Goal: Transaction & Acquisition: Purchase product/service

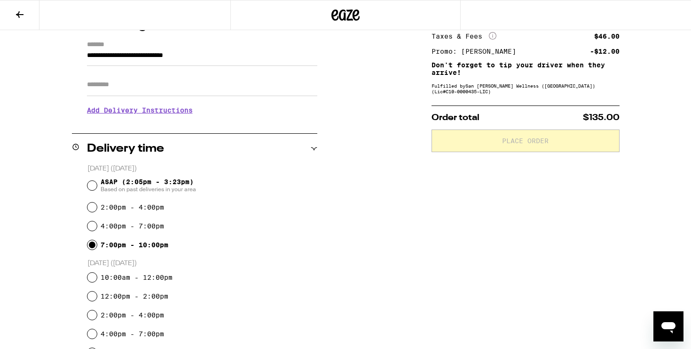
scroll to position [126, 0]
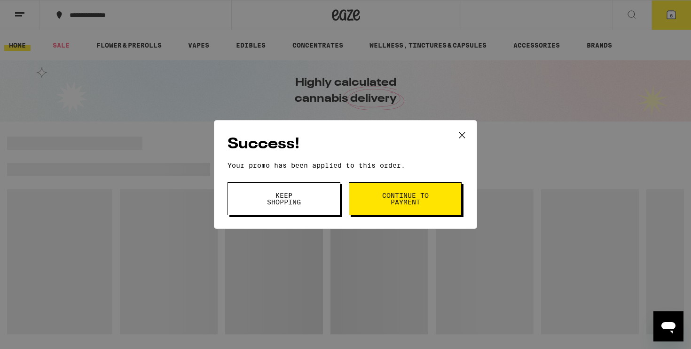
click at [297, 212] on button "Keep Shopping" at bounding box center [284, 198] width 113 height 33
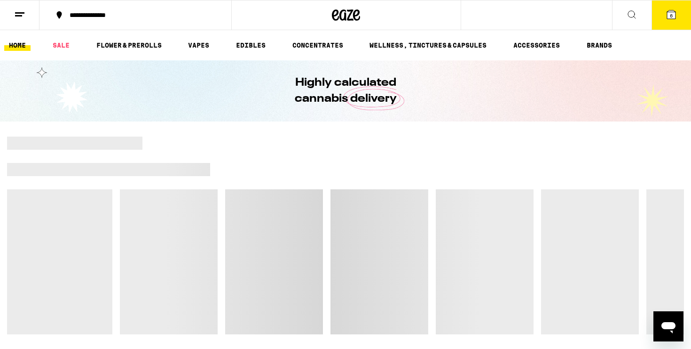
click at [668, 13] on icon at bounding box center [671, 14] width 8 height 8
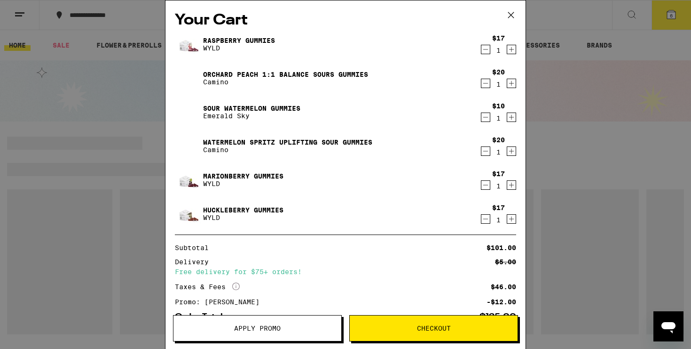
click at [486, 49] on icon "Decrement" at bounding box center [486, 49] width 8 height 11
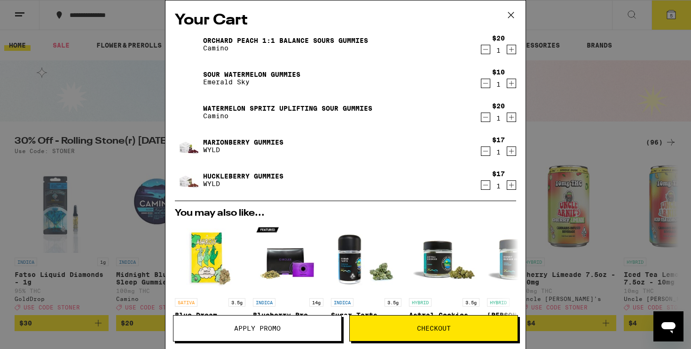
click at [487, 119] on icon "Decrement" at bounding box center [486, 116] width 8 height 11
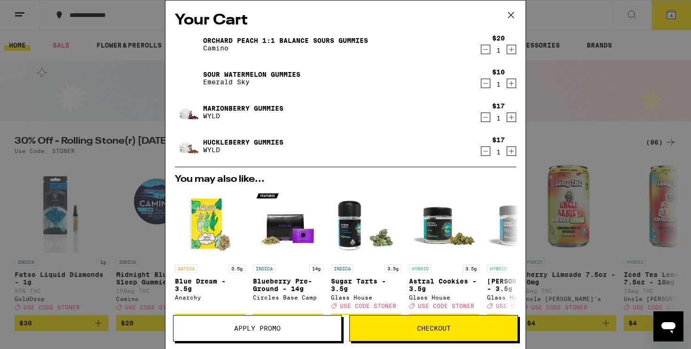
click at [414, 336] on button "Checkout" at bounding box center [434, 328] width 169 height 26
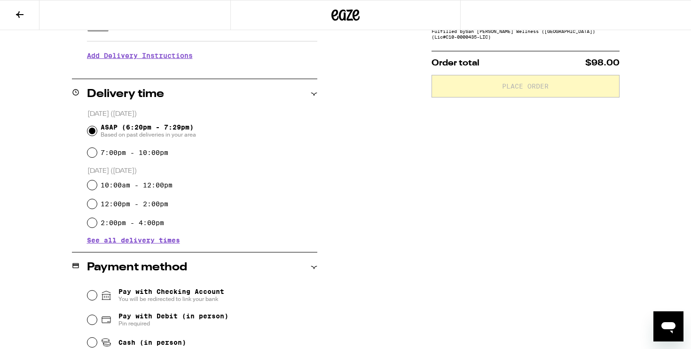
scroll to position [185, 0]
click at [92, 153] on input "7:00pm - 10:00pm" at bounding box center [91, 151] width 9 height 9
radio input "true"
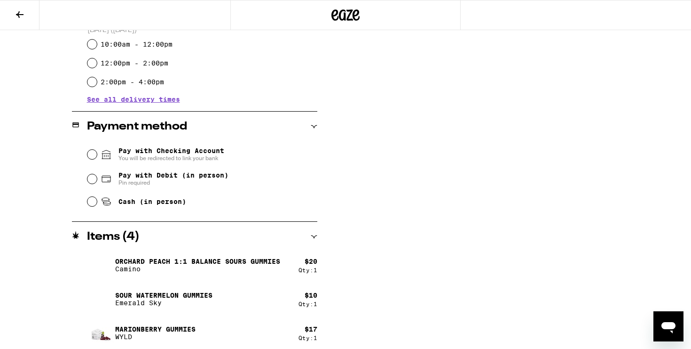
scroll to position [332, 0]
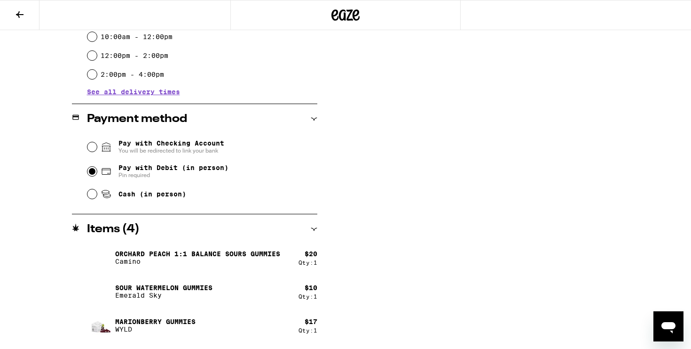
click at [92, 169] on input "Pay with Debit (in person) Pin required" at bounding box center [91, 171] width 9 height 9
click at [92, 145] on input "Pay with Checking Account You will be redirected to link your bank" at bounding box center [91, 146] width 9 height 9
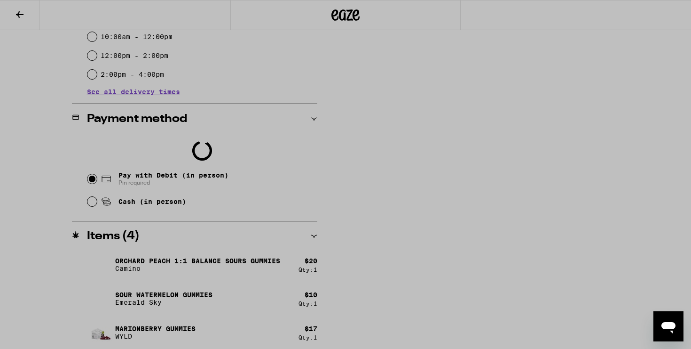
click at [437, 124] on div at bounding box center [346, 193] width 188 height 292
click at [532, 155] on div at bounding box center [345, 174] width 691 height 349
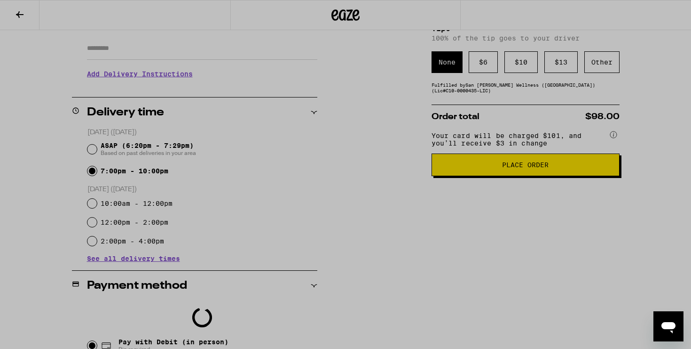
scroll to position [163, 0]
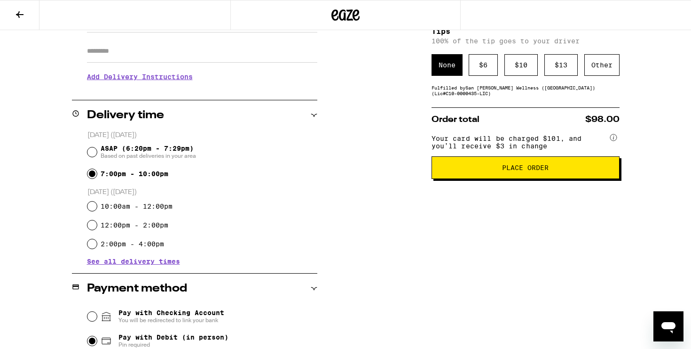
radio input "false"
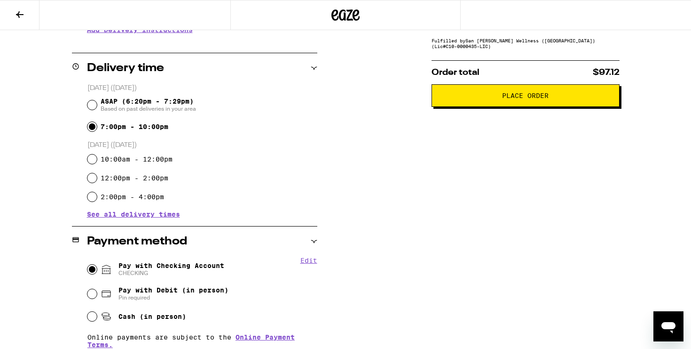
scroll to position [0, 0]
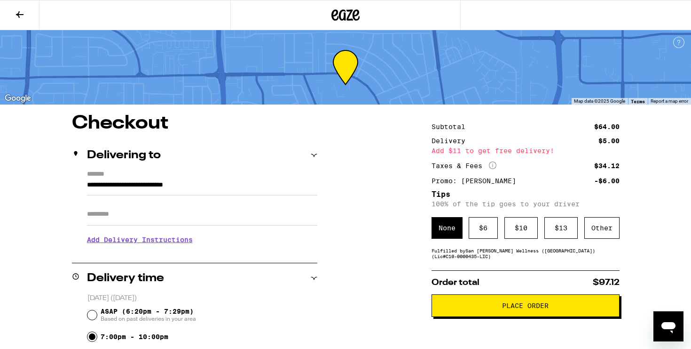
click at [24, 17] on icon at bounding box center [19, 14] width 11 height 11
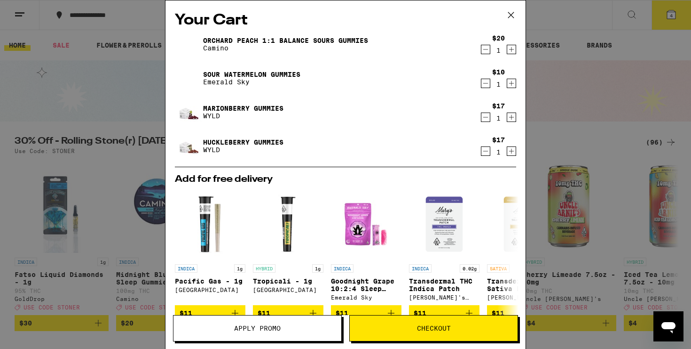
click at [509, 15] on icon at bounding box center [511, 15] width 14 height 14
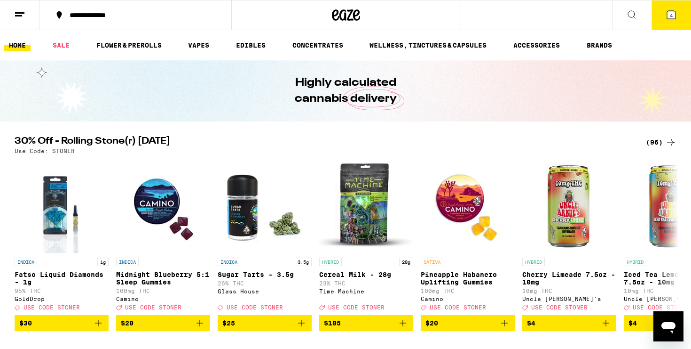
click at [641, 8] on button at bounding box center [632, 15] width 40 height 30
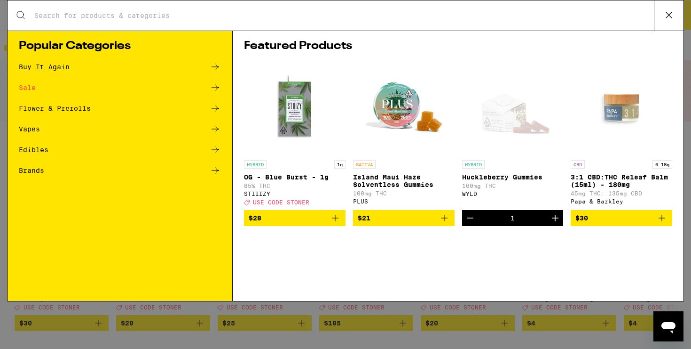
click at [348, 22] on div "Search for Products" at bounding box center [346, 15] width 676 height 30
click at [316, 9] on div "Search for Products" at bounding box center [346, 15] width 676 height 30
click at [308, 16] on input "Search for Products" at bounding box center [344, 15] width 620 height 8
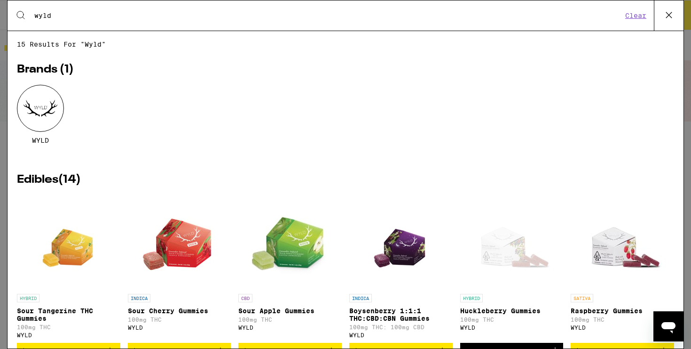
type input "wyld"
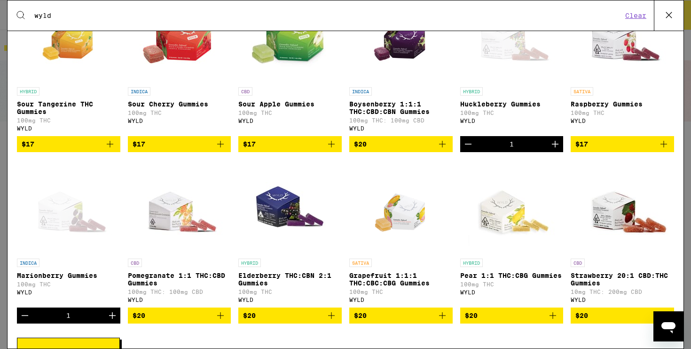
scroll to position [209, 0]
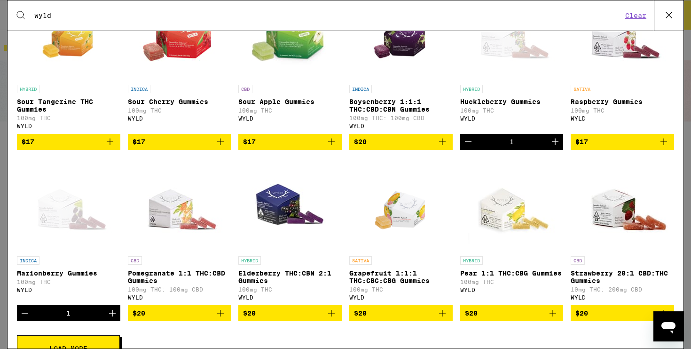
click at [663, 147] on icon "Add to bag" at bounding box center [664, 141] width 11 height 11
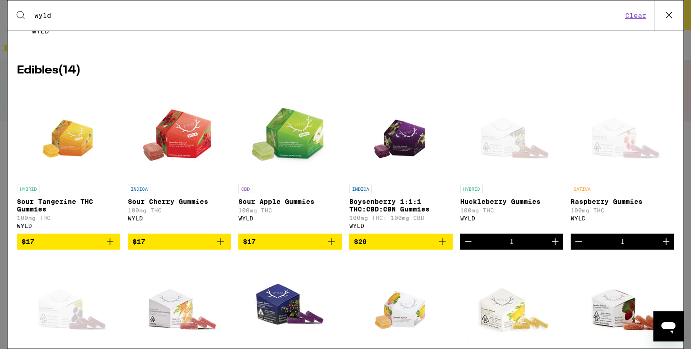
scroll to position [72, 0]
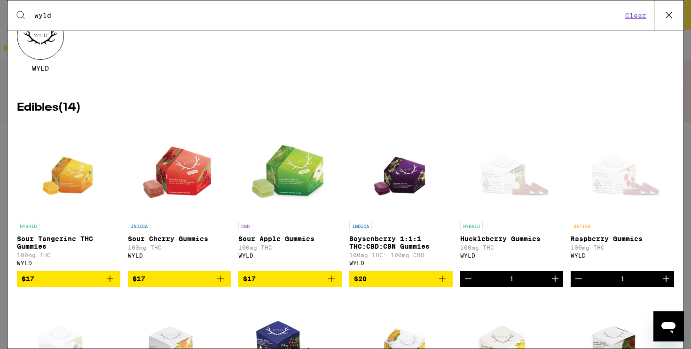
click at [666, 12] on icon at bounding box center [669, 15] width 14 height 14
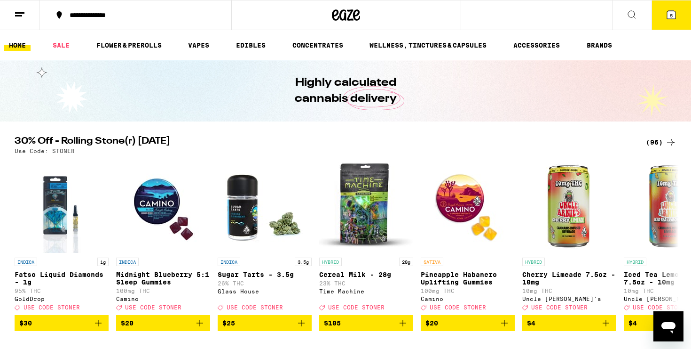
click at [667, 18] on icon at bounding box center [671, 14] width 11 height 11
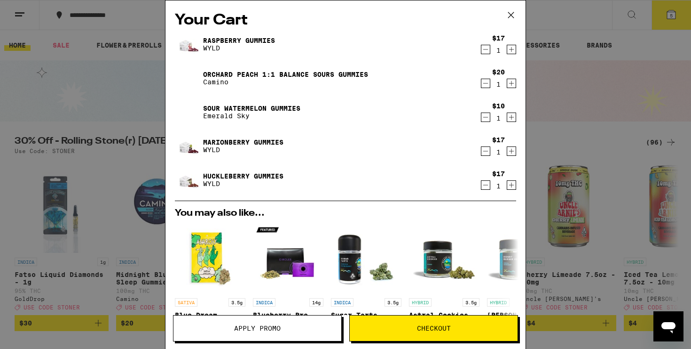
click at [430, 326] on span "Checkout" at bounding box center [434, 328] width 34 height 7
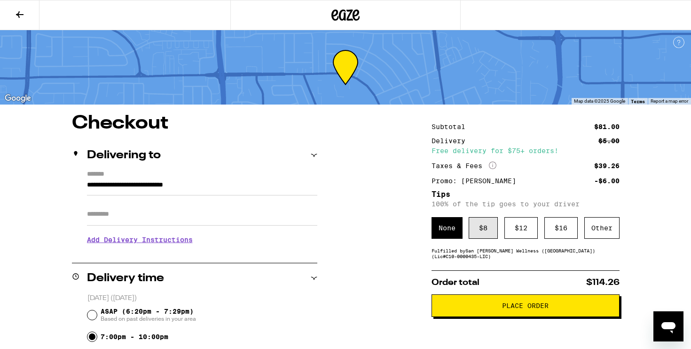
click at [481, 234] on div "$ 8" at bounding box center [483, 228] width 29 height 22
